Goal: Task Accomplishment & Management: Use online tool/utility

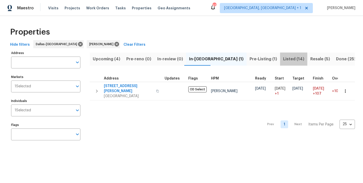
click at [283, 59] on span "Listed (14)" at bounding box center [293, 58] width 21 height 7
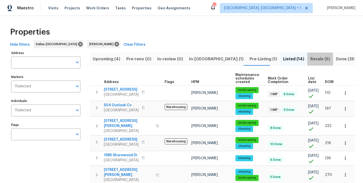
click at [310, 58] on span "Resale (5)" at bounding box center [320, 58] width 20 height 7
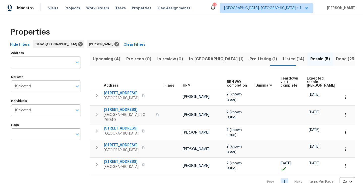
click at [283, 60] on span "Listed (14)" at bounding box center [293, 58] width 21 height 7
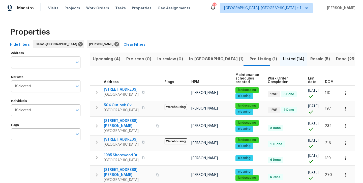
click at [108, 60] on span "Upcoming (4)" at bounding box center [106, 58] width 27 height 7
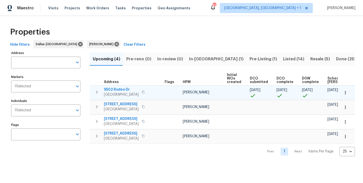
click at [119, 89] on span "9502 Rodeo Dr" at bounding box center [121, 89] width 35 height 5
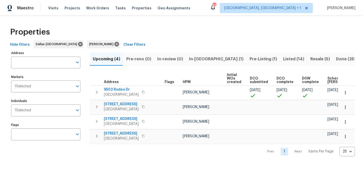
click at [190, 57] on span "In-reno (1)" at bounding box center [216, 58] width 54 height 7
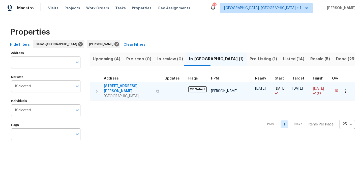
click at [125, 86] on span "2334 Hill N Dale Dr" at bounding box center [128, 88] width 49 height 10
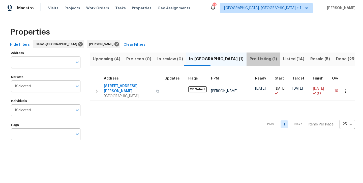
click at [249, 59] on span "Pre-Listing (1)" at bounding box center [262, 58] width 27 height 7
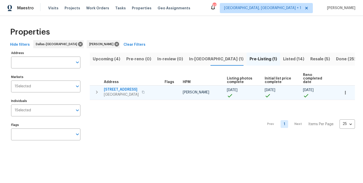
click at [123, 87] on span "300 Woodland Trl" at bounding box center [121, 89] width 35 height 5
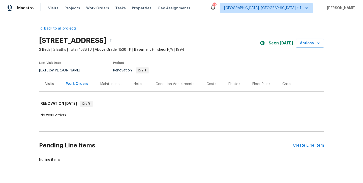
click at [138, 85] on div "Notes" at bounding box center [138, 83] width 10 height 5
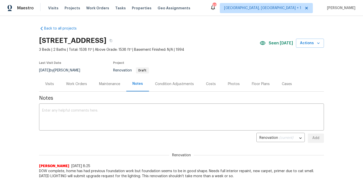
click at [82, 84] on div "Work Orders" at bounding box center [76, 83] width 21 height 5
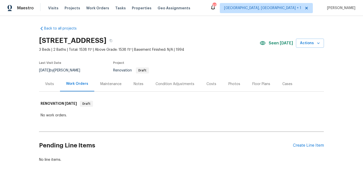
click at [137, 82] on div "Notes" at bounding box center [138, 83] width 10 height 5
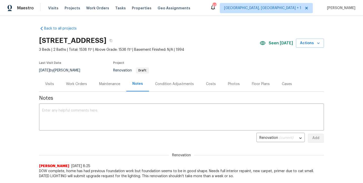
scroll to position [10, 0]
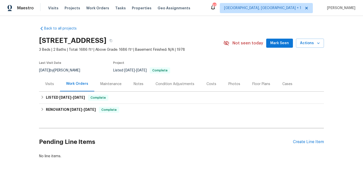
click at [276, 41] on span "Mark Seen" at bounding box center [279, 43] width 19 height 6
click at [138, 84] on div "Notes" at bounding box center [138, 83] width 10 height 5
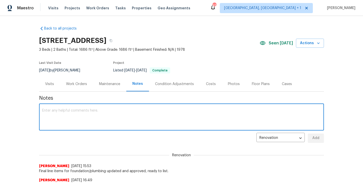
click at [119, 113] on textarea at bounding box center [181, 118] width 278 height 18
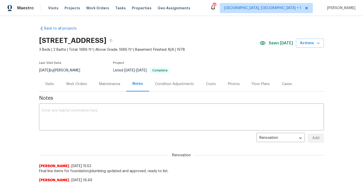
click at [71, 87] on div "Work Orders" at bounding box center [76, 83] width 33 height 15
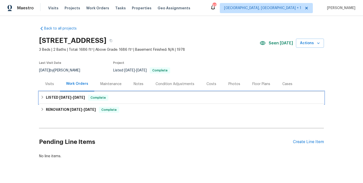
click at [71, 97] on span "8/30/25" at bounding box center [65, 97] width 12 height 4
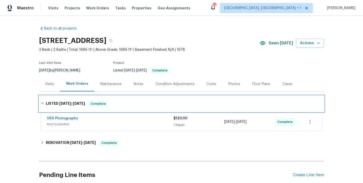
click at [71, 97] on div "LISTED 8/30/25 - 9/1/25 Complete" at bounding box center [181, 103] width 285 height 16
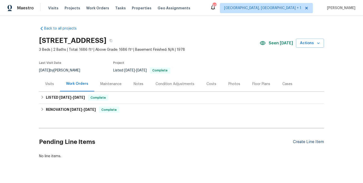
click at [305, 144] on div "Create Line Item" at bounding box center [308, 141] width 31 height 5
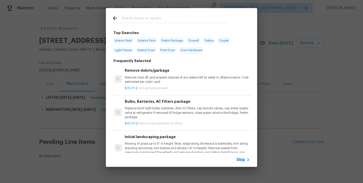
click at [147, 19] on input "text" at bounding box center [174, 19] width 107 height 8
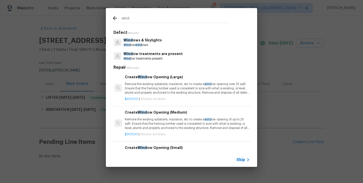
type input "wind"
click at [147, 43] on p "Wind ow wind ows" at bounding box center [142, 45] width 38 height 4
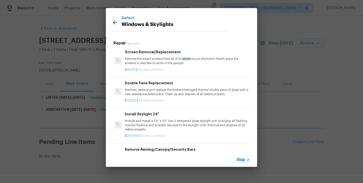
scroll to position [135, 0]
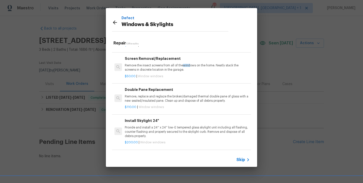
click at [154, 91] on div "Double Pane Replacement Remove, replace and reglaze the broken/damaged thermal …" at bounding box center [187, 95] width 125 height 16
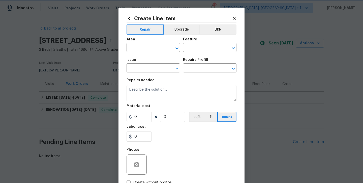
type input "Windows & Skylights"
type input "Double Pane Replacement $110.00"
type textarea "Remove, replace and reglaze the broken/damaged thermal double pane of glass wit…"
type input "110"
type input "1"
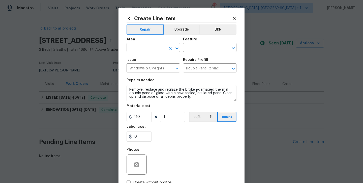
click at [143, 49] on input "text" at bounding box center [145, 48] width 39 height 8
click at [143, 66] on li "Exterior Overall" at bounding box center [152, 67] width 53 height 8
type input "Exterior Overall"
click at [186, 48] on input "text" at bounding box center [202, 48] width 39 height 8
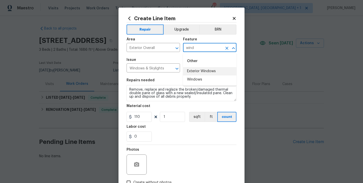
click at [188, 72] on li "Exterior Windows" at bounding box center [209, 71] width 53 height 8
type input "Exterior Windows"
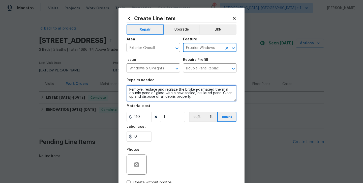
click at [197, 98] on textarea "Remove, replace and reglaze the broken/damaged thermal double pane of glass wit…" at bounding box center [181, 93] width 110 height 16
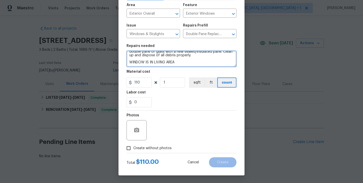
scroll to position [34, 0]
type textarea "Remove, replace and reglaze the broken/damaged thermal double pane of glass wit…"
click at [157, 147] on span "Create without photos" at bounding box center [152, 147] width 38 height 5
click at [133, 147] on input "Create without photos" at bounding box center [129, 148] width 10 height 10
checkbox input "true"
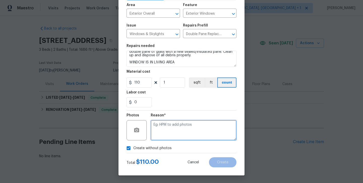
click at [173, 133] on textarea at bounding box center [194, 130] width 86 height 20
type textarea "will add later"
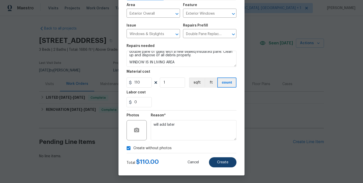
click at [216, 158] on button "Create" at bounding box center [222, 162] width 27 height 10
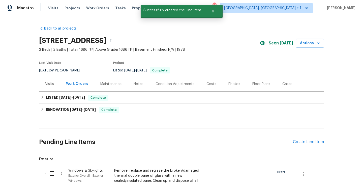
click at [52, 172] on input "checkbox" at bounding box center [54, 173] width 14 height 11
checkbox input "true"
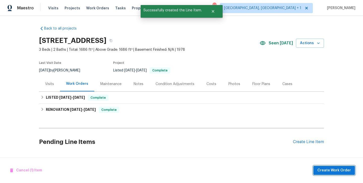
click at [328, 167] on span "Create Work Order" at bounding box center [333, 170] width 33 height 6
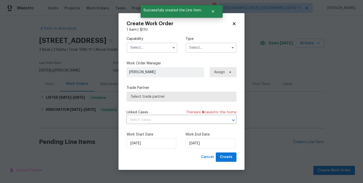
click at [154, 46] on input "text" at bounding box center [151, 48] width 51 height 10
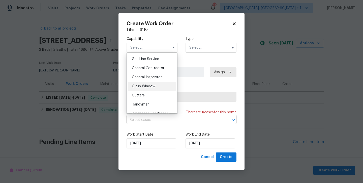
scroll to position [230, 0]
click at [154, 72] on div "General Contractor" at bounding box center [152, 68] width 48 height 9
type input "General Contractor"
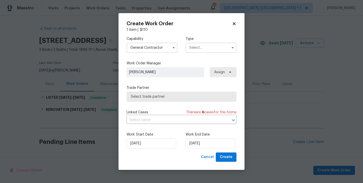
click at [197, 44] on input "text" at bounding box center [210, 48] width 51 height 10
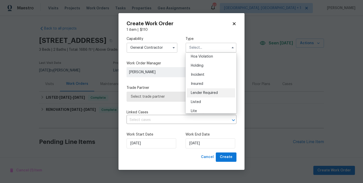
scroll to position [13, 0]
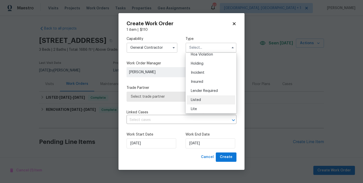
click at [193, 101] on span "Listed" at bounding box center [196, 100] width 10 height 4
type input "Listed"
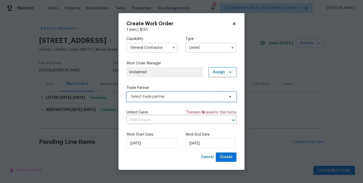
click at [178, 100] on span "Select trade partner" at bounding box center [181, 96] width 110 height 10
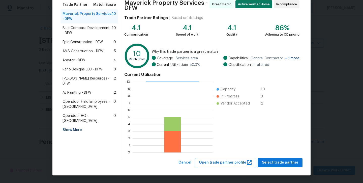
scroll to position [42, 0]
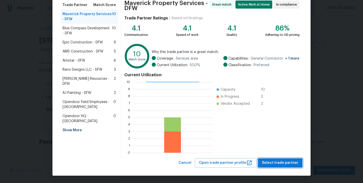
click at [270, 162] on span "Select trade partner" at bounding box center [280, 162] width 37 height 6
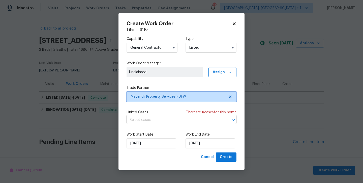
scroll to position [0, 0]
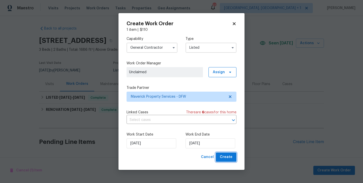
click at [225, 157] on span "Create" at bounding box center [226, 157] width 13 height 6
checkbox input "false"
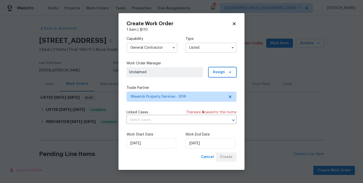
click at [215, 74] on span "Assign" at bounding box center [219, 71] width 12 height 5
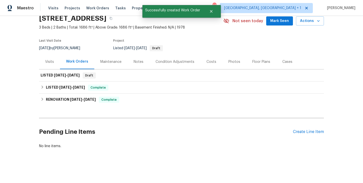
scroll to position [22, 0]
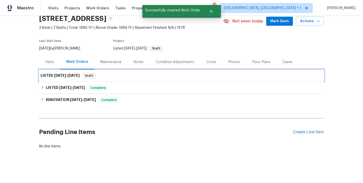
click at [75, 74] on span "9/3/25" at bounding box center [73, 76] width 12 height 4
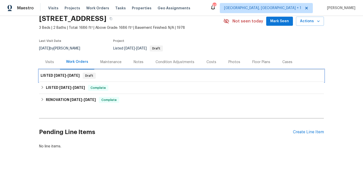
click at [88, 77] on span "Draft" at bounding box center [89, 75] width 12 height 5
click at [69, 76] on span "9/3/25" at bounding box center [73, 76] width 12 height 4
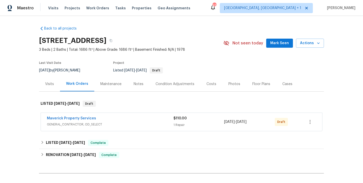
click at [80, 121] on div "Maverick Property Services" at bounding box center [110, 119] width 126 height 6
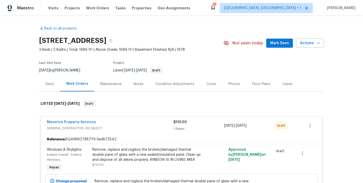
click at [78, 124] on span "Maverick Property Services" at bounding box center [71, 121] width 49 height 5
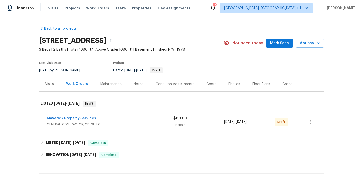
click at [78, 120] on span "Maverick Property Services" at bounding box center [71, 118] width 49 height 5
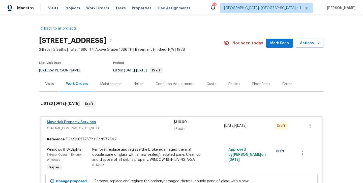
click at [75, 122] on link "Maverick Property Services" at bounding box center [71, 122] width 49 height 4
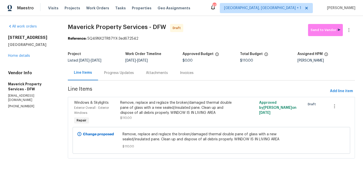
click at [152, 107] on div "Remove, replace and reglaze the broken/damaged thermal double pane of glass wit…" at bounding box center [176, 107] width 113 height 15
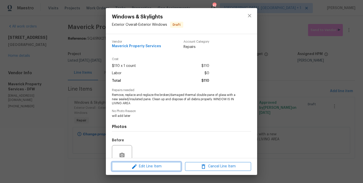
click at [155, 164] on span "Edit Line Item" at bounding box center [146, 166] width 66 height 6
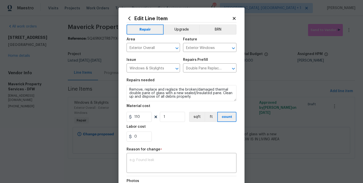
click at [234, 19] on icon at bounding box center [233, 18] width 3 height 3
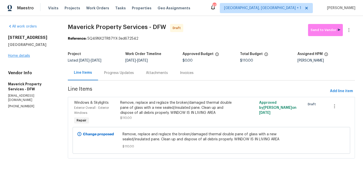
click at [22, 56] on link "Home details" at bounding box center [19, 56] width 22 height 4
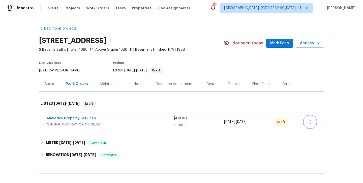
click at [310, 120] on icon "button" at bounding box center [310, 122] width 6 height 6
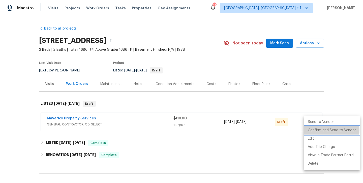
click at [314, 130] on li "Confirm and Send to Vendor" at bounding box center [331, 130] width 56 height 8
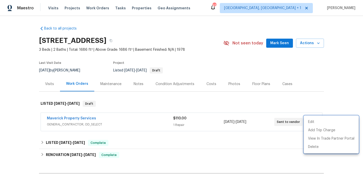
click at [74, 117] on div at bounding box center [181, 91] width 363 height 183
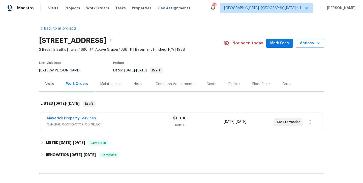
click at [74, 117] on link "Maverick Property Services" at bounding box center [71, 118] width 49 height 4
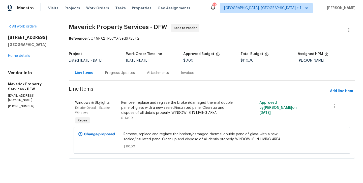
click at [133, 74] on div "Progress Updates" at bounding box center [120, 72] width 30 height 5
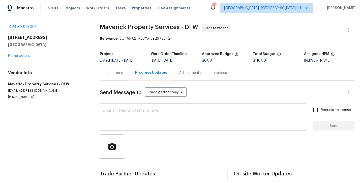
click at [135, 120] on textarea at bounding box center [203, 118] width 201 height 18
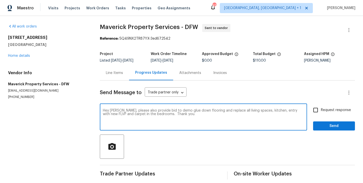
type textarea "Hey Jerry, please also provide bid to demo glue down flooring and replace all l…"
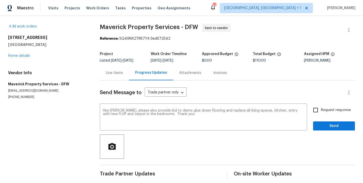
click at [324, 113] on label "Request response" at bounding box center [330, 109] width 41 height 11
click at [321, 113] on input "Request response" at bounding box center [315, 109] width 11 height 11
checkbox input "true"
click at [325, 128] on span "Send" at bounding box center [334, 126] width 34 height 6
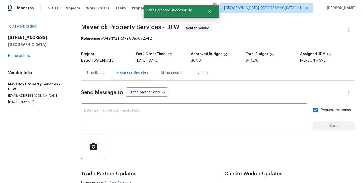
click at [24, 58] on div "300 Woodland Trl Keller, TX 76248 Home details" at bounding box center [38, 46] width 61 height 23
click at [23, 55] on link "Home details" at bounding box center [19, 56] width 22 height 4
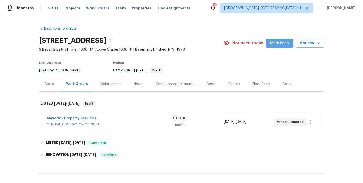
click at [277, 43] on span "Mark Seen" at bounding box center [279, 43] width 19 height 6
click at [138, 87] on div "Notes" at bounding box center [138, 83] width 22 height 15
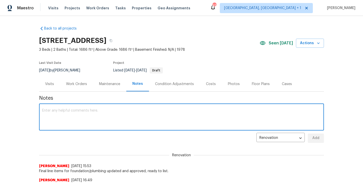
click at [119, 123] on textarea at bounding box center [181, 118] width 278 height 18
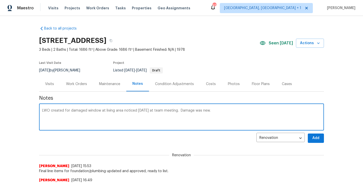
type textarea "LWO created for damaged window at living area noticed [DATE] at team meeting. D…"
click at [311, 137] on button "Add" at bounding box center [315, 137] width 16 height 9
